Goal: Task Accomplishment & Management: Complete application form

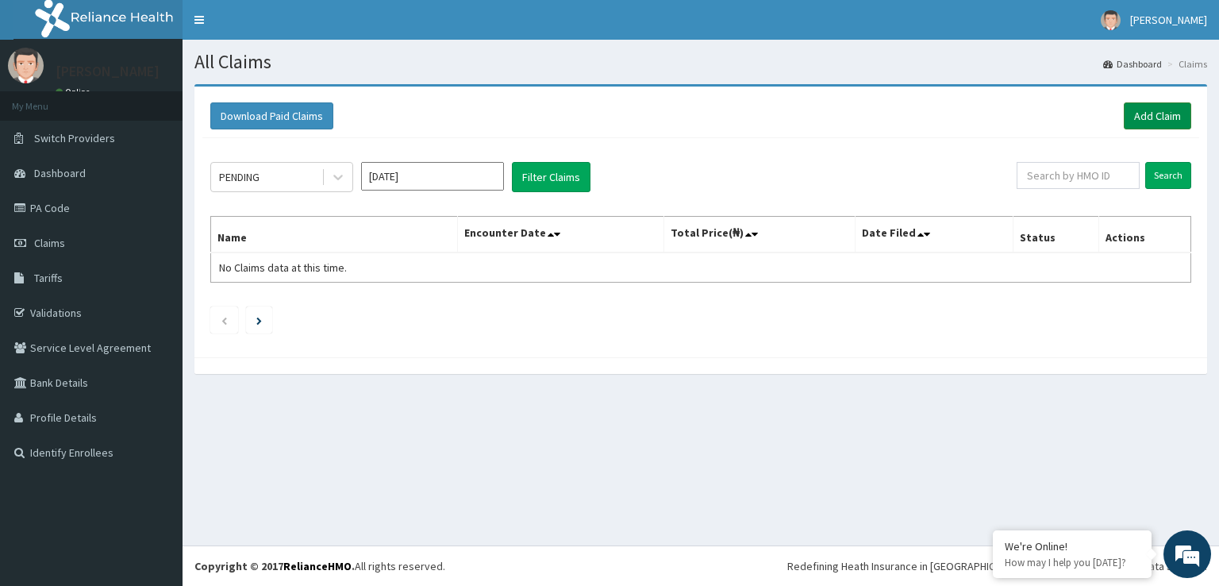
click at [1139, 109] on link "Add Claim" at bounding box center [1157, 115] width 67 height 27
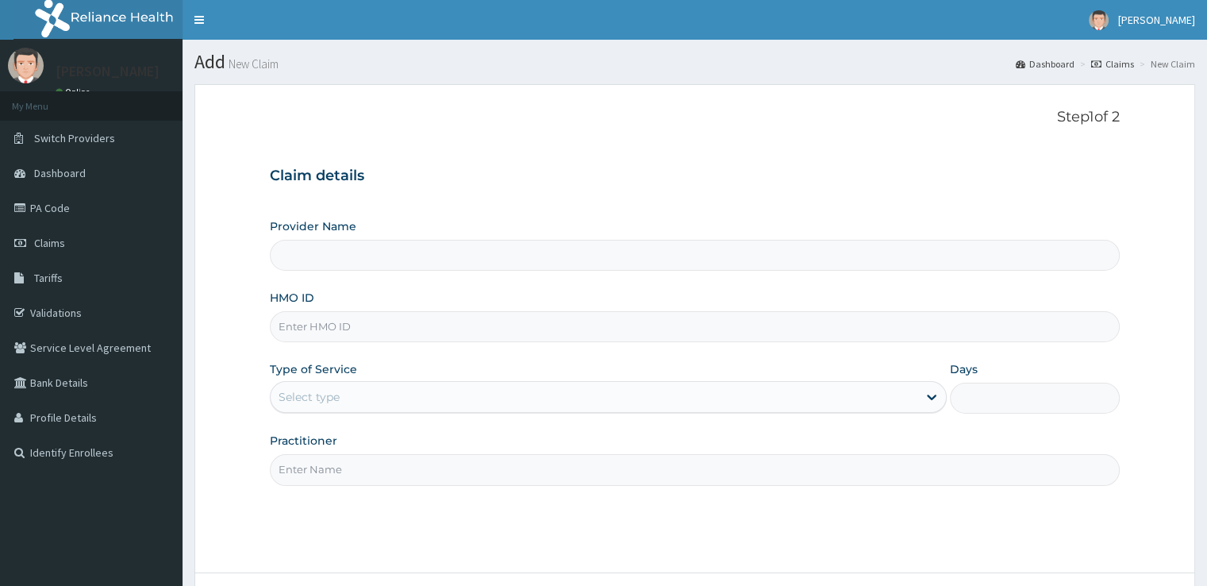
type input "Eleven Fifteen Fitness Gym"
type input "1"
click at [532, 469] on input "Practitioner" at bounding box center [694, 469] width 849 height 31
type input "reliance"
click at [664, 331] on input "HMO ID" at bounding box center [694, 326] width 849 height 31
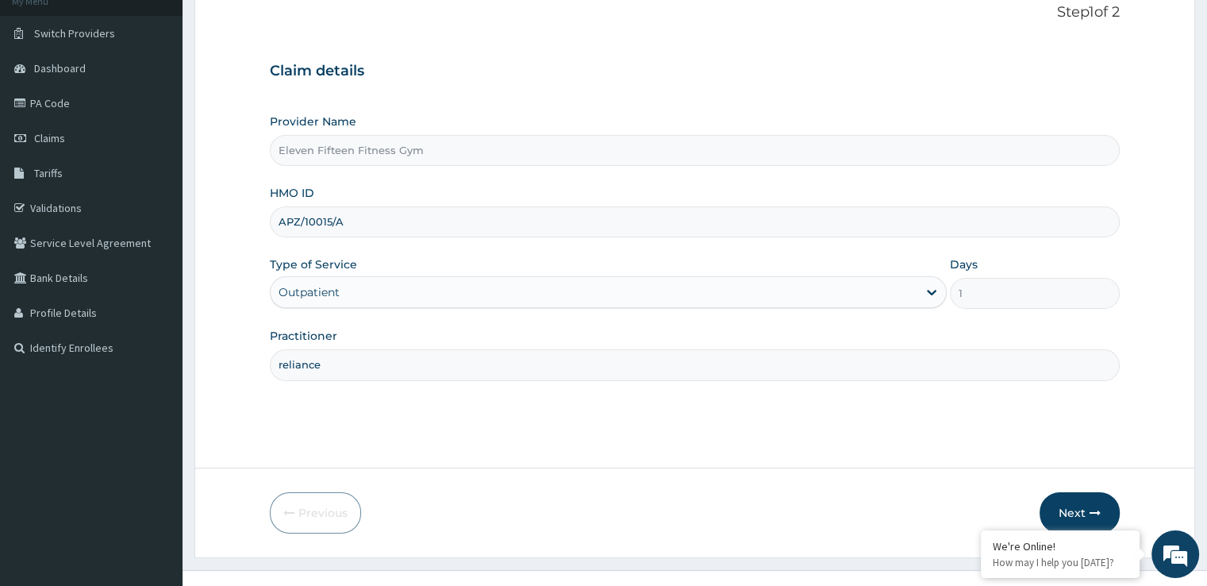
scroll to position [129, 0]
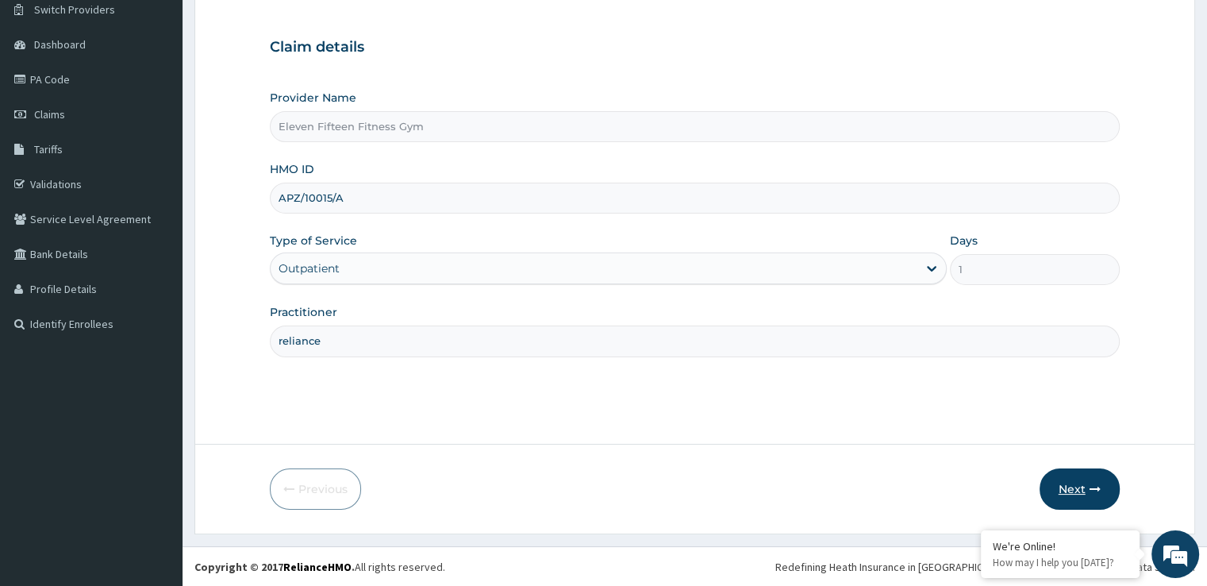
type input "APZ/10015/A"
click at [1096, 487] on icon "button" at bounding box center [1095, 488] width 11 height 11
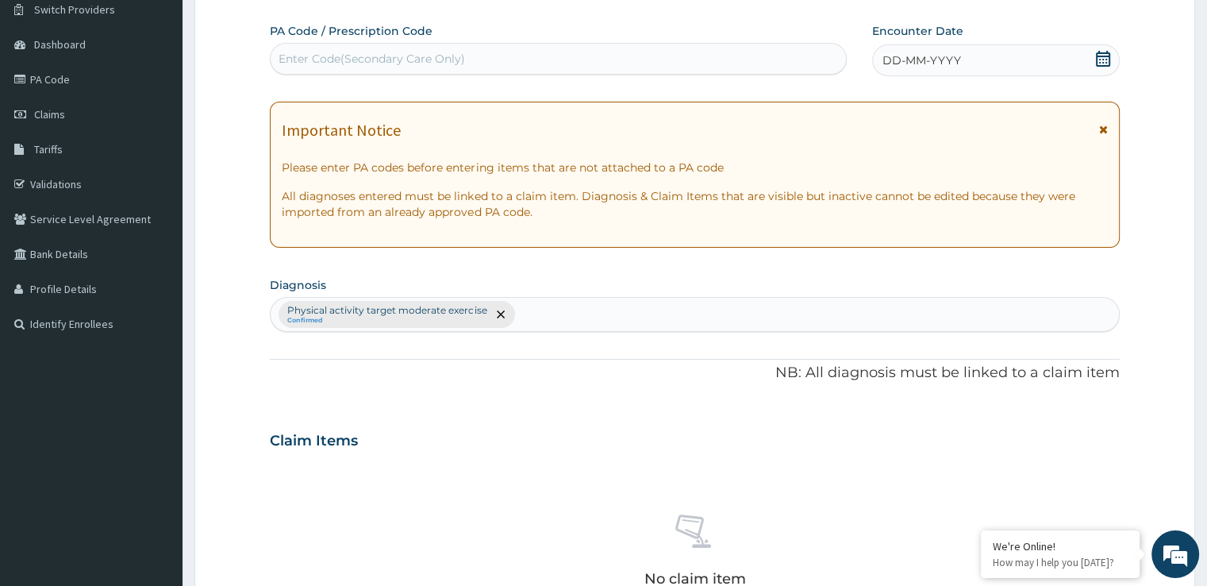
click at [1105, 61] on icon at bounding box center [1103, 59] width 14 height 16
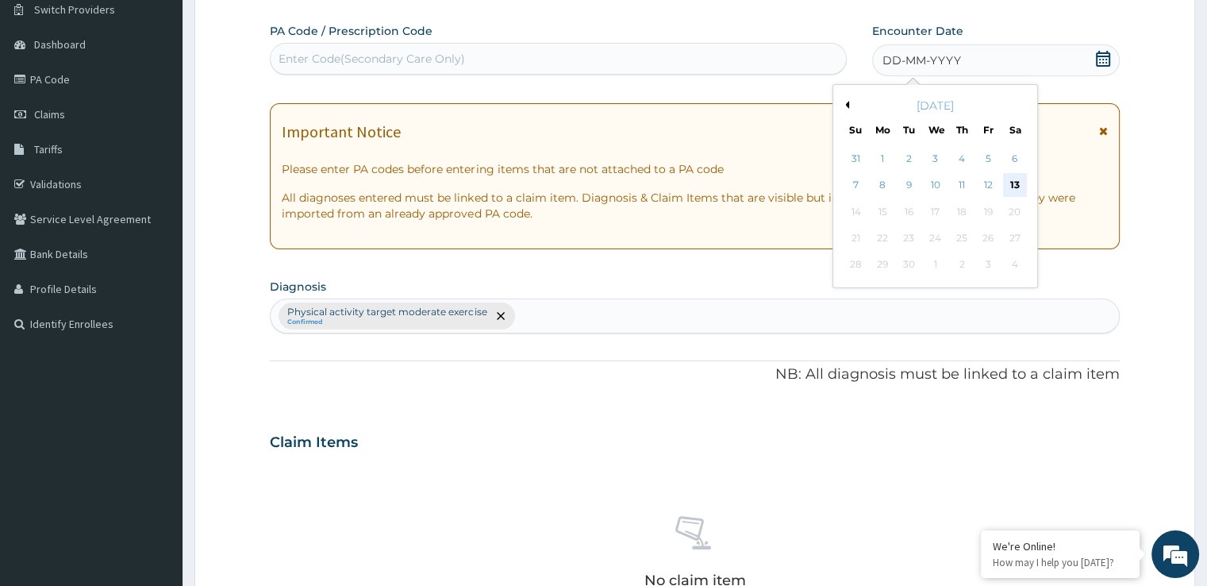
click at [1013, 181] on div "13" at bounding box center [1015, 186] width 24 height 24
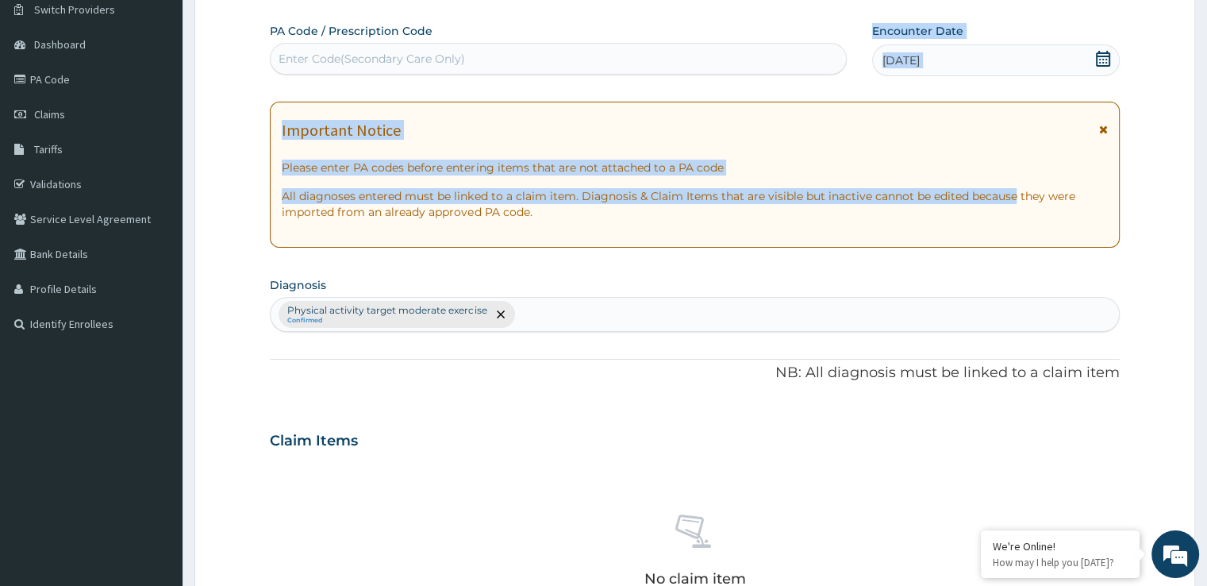
drag, startPoint x: 1013, startPoint y: 181, endPoint x: 761, endPoint y: 68, distance: 275.7
click at [761, 68] on div "PA Code / Prescription Code Enter Code(Secondary Care Only) Encounter Date 13-0…" at bounding box center [694, 436] width 849 height 826
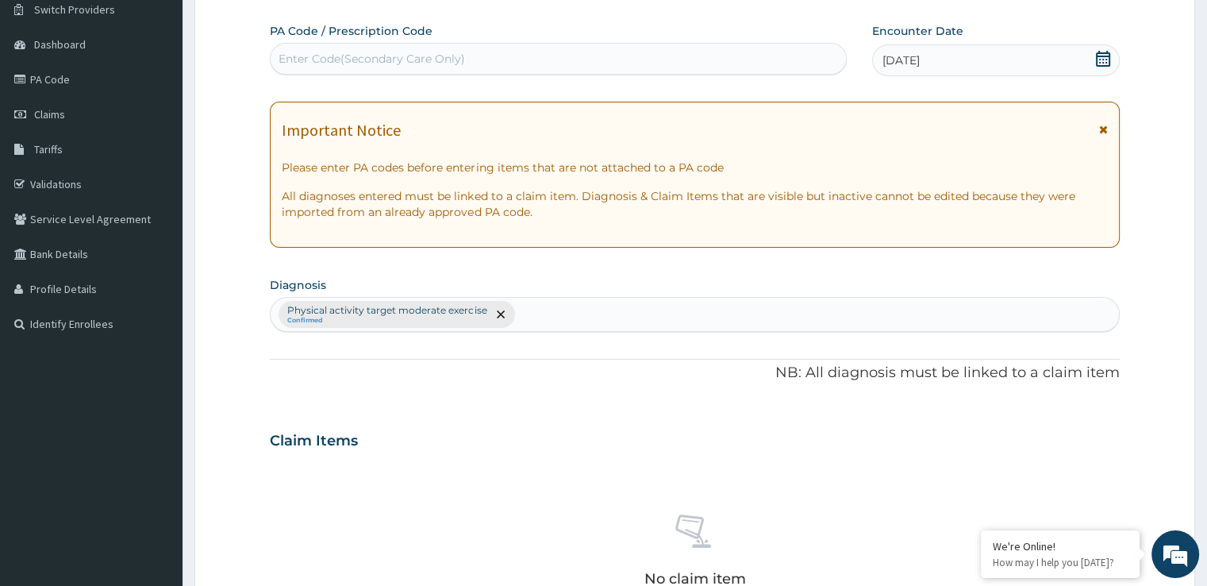
click at [635, 58] on div "Enter Code(Secondary Care Only)" at bounding box center [558, 58] width 575 height 25
type input "PA/4E32A6"
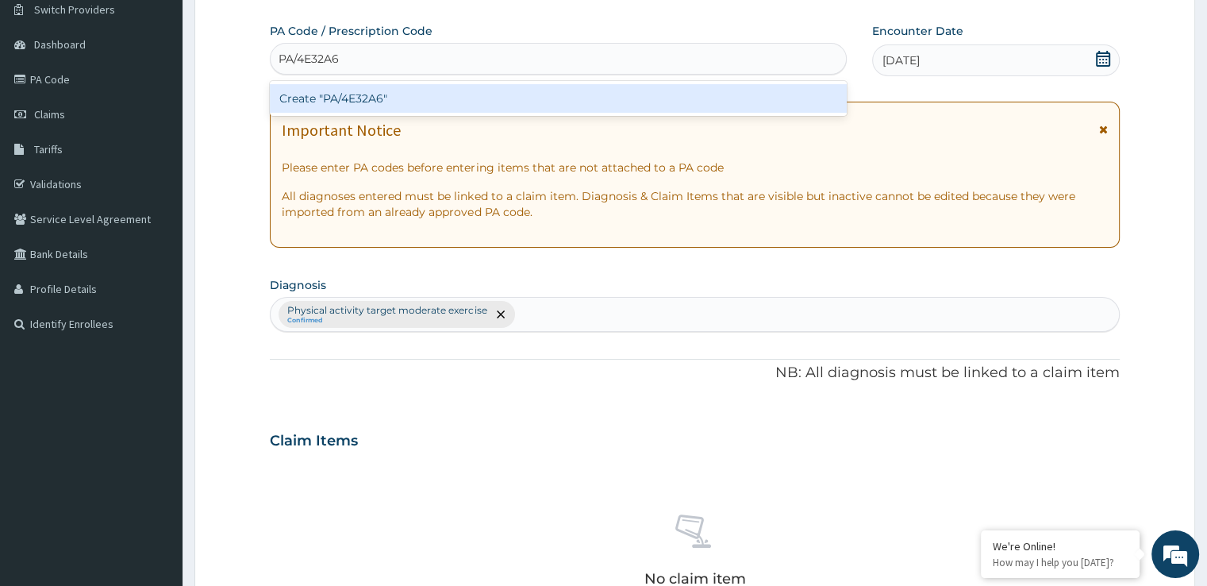
click at [598, 109] on div "Create "PA/4E32A6"" at bounding box center [558, 98] width 577 height 29
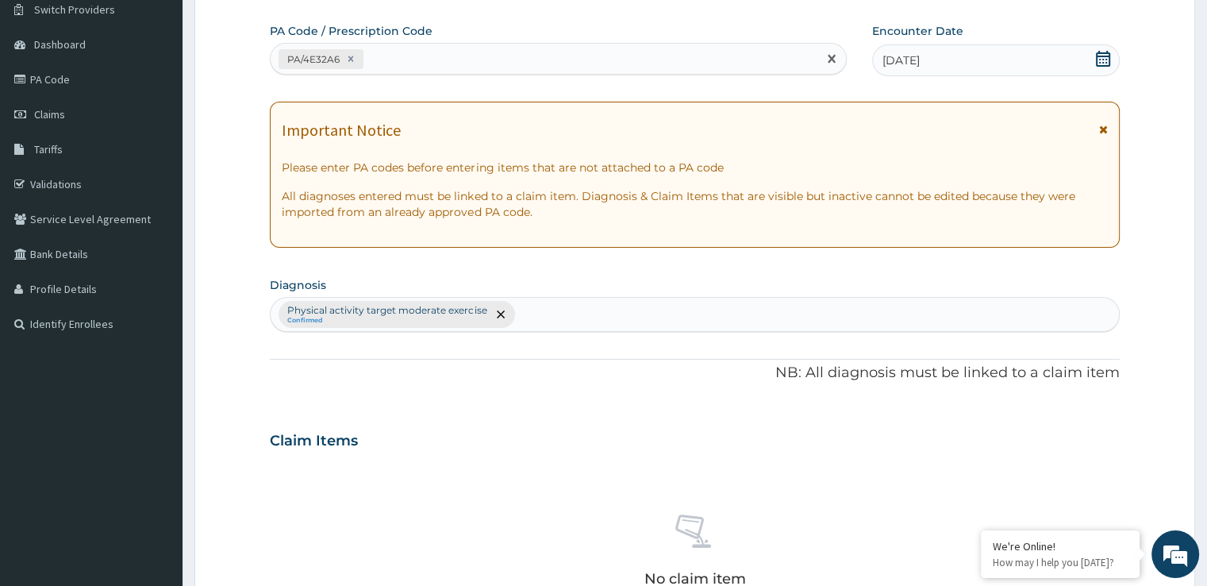
scroll to position [557, 0]
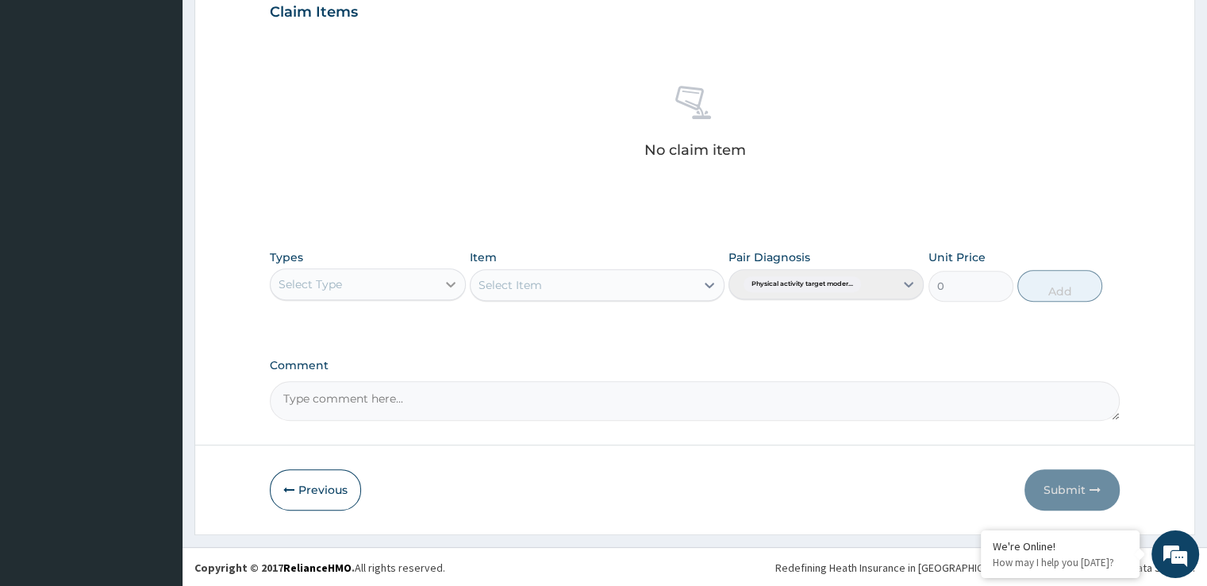
click at [443, 277] on icon at bounding box center [451, 284] width 16 height 16
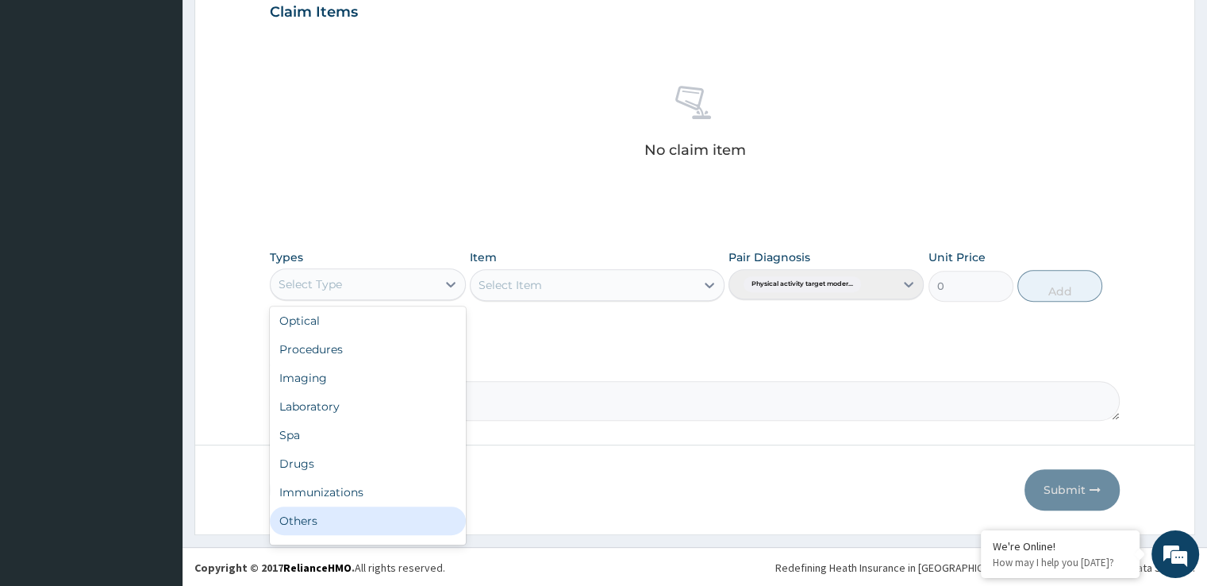
scroll to position [54, 0]
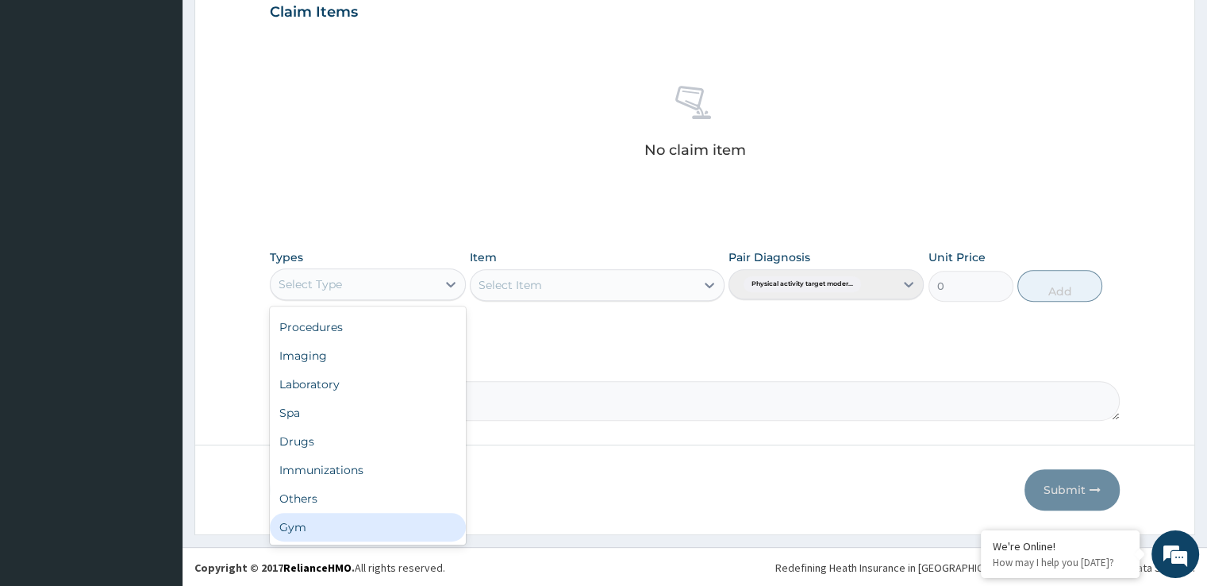
click at [429, 522] on div "Gym" at bounding box center [367, 527] width 195 height 29
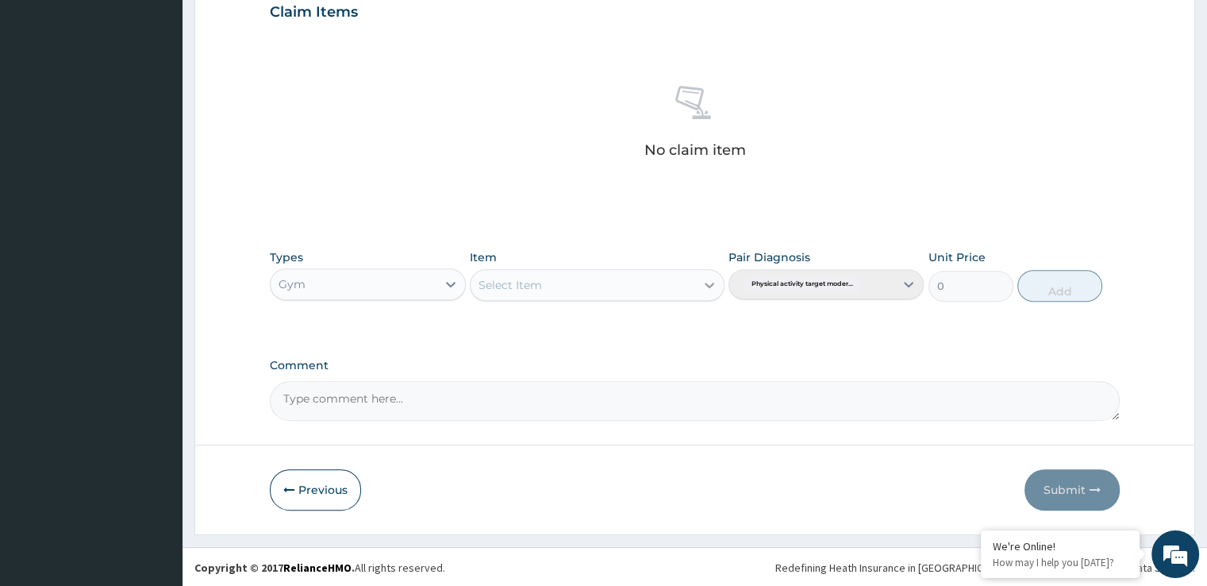
click at [709, 285] on icon at bounding box center [710, 286] width 10 height 6
click at [690, 322] on div "GYM SESSION" at bounding box center [597, 324] width 255 height 29
click at [1040, 283] on button "Add" at bounding box center [1059, 286] width 85 height 32
type input "0"
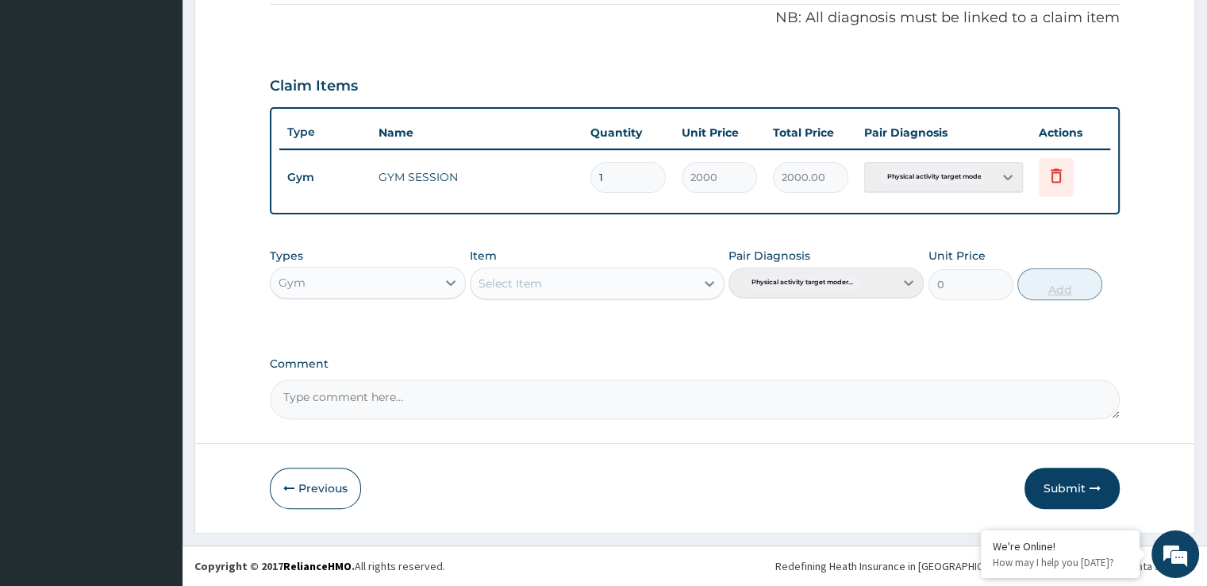
scroll to position [481, 0]
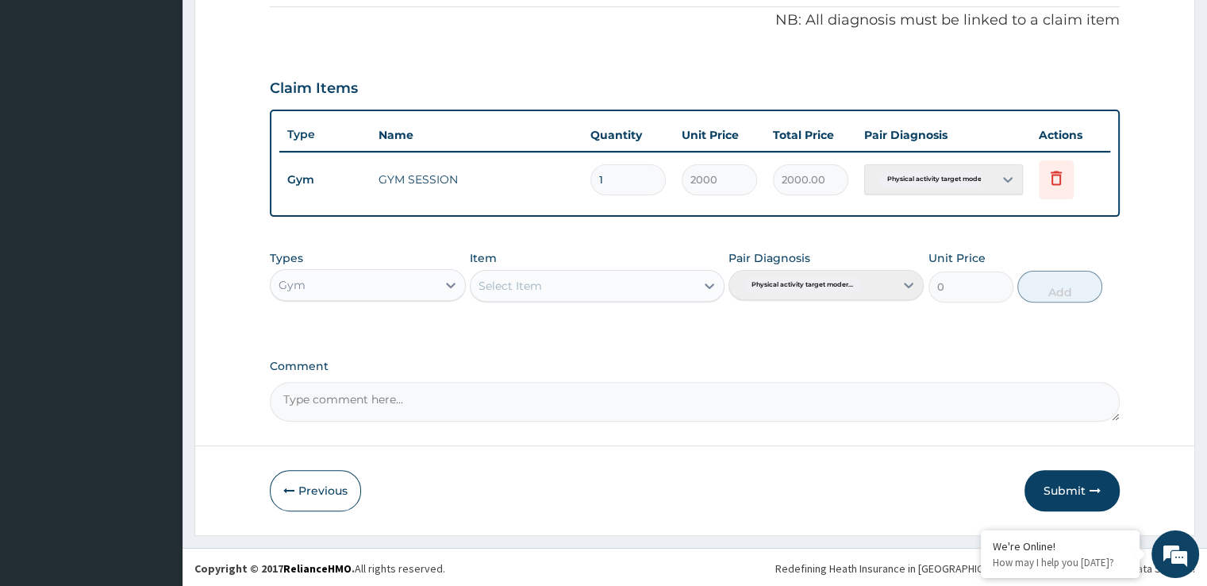
click at [527, 400] on textarea "Comment" at bounding box center [694, 402] width 849 height 40
type textarea "GYM"
click at [1088, 486] on button "Submit" at bounding box center [1072, 490] width 95 height 41
